Goal: Navigation & Orientation: Find specific page/section

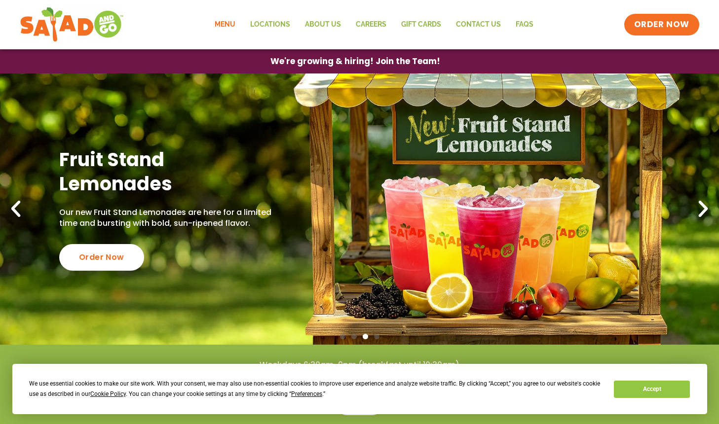
click at [225, 25] on link "Menu" at bounding box center [225, 24] width 36 height 23
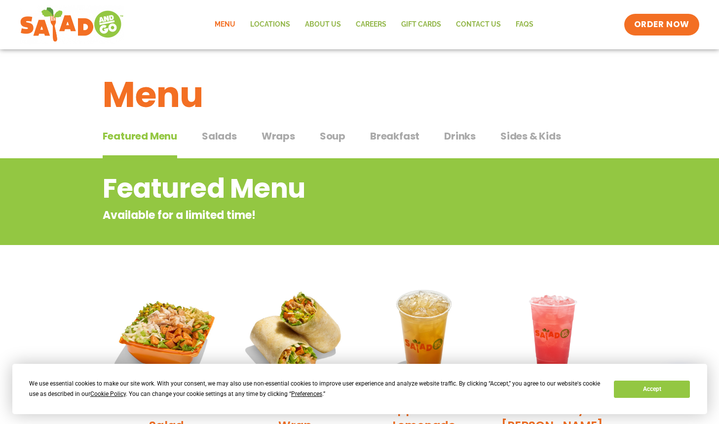
click at [510, 137] on span "Sides & Kids" at bounding box center [530, 136] width 61 height 15
